Goal: Transaction & Acquisition: Purchase product/service

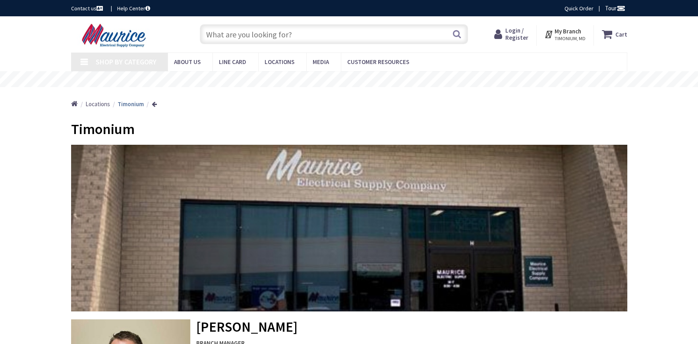
type input "York Rd, [PERSON_NAME][GEOGRAPHIC_DATA], [GEOGRAPHIC_DATA]"
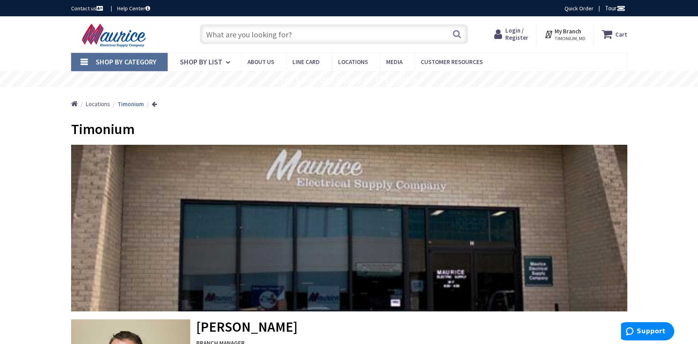
click at [291, 33] on input "text" at bounding box center [334, 34] width 268 height 20
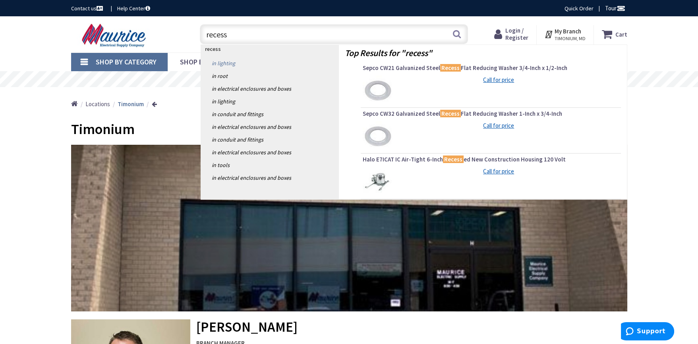
type input "recess"
click at [237, 59] on link "in Lighting" at bounding box center [270, 63] width 138 height 13
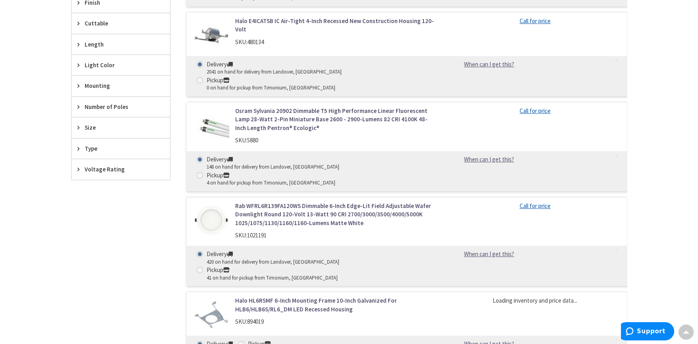
scroll to position [477, 0]
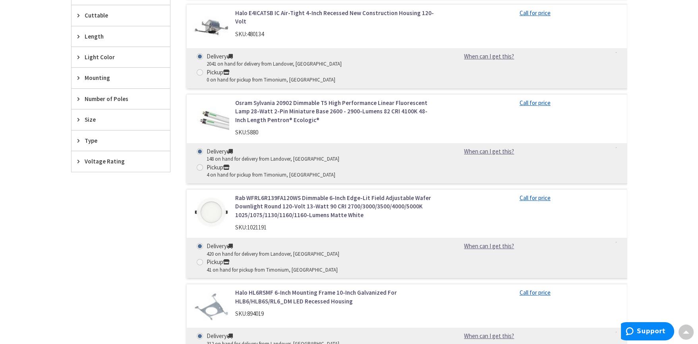
click at [246, 194] on link "Rab WFRL6R139FA120WS Dimmable 6-Inch Edge-Lit Field Adjustable Wafer Downlight …" at bounding box center [336, 206] width 202 height 25
